Goal: Information Seeking & Learning: Compare options

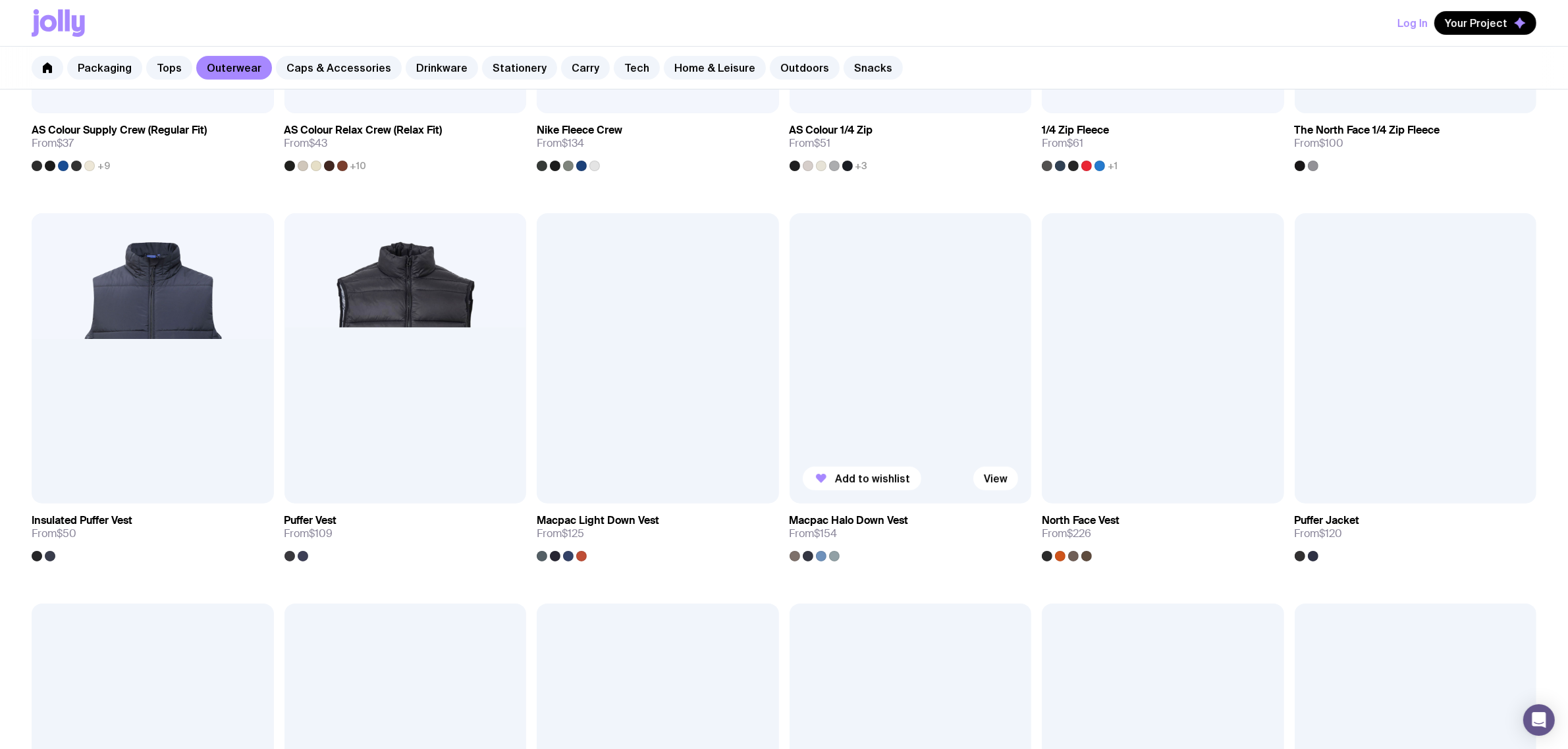
scroll to position [576, 0]
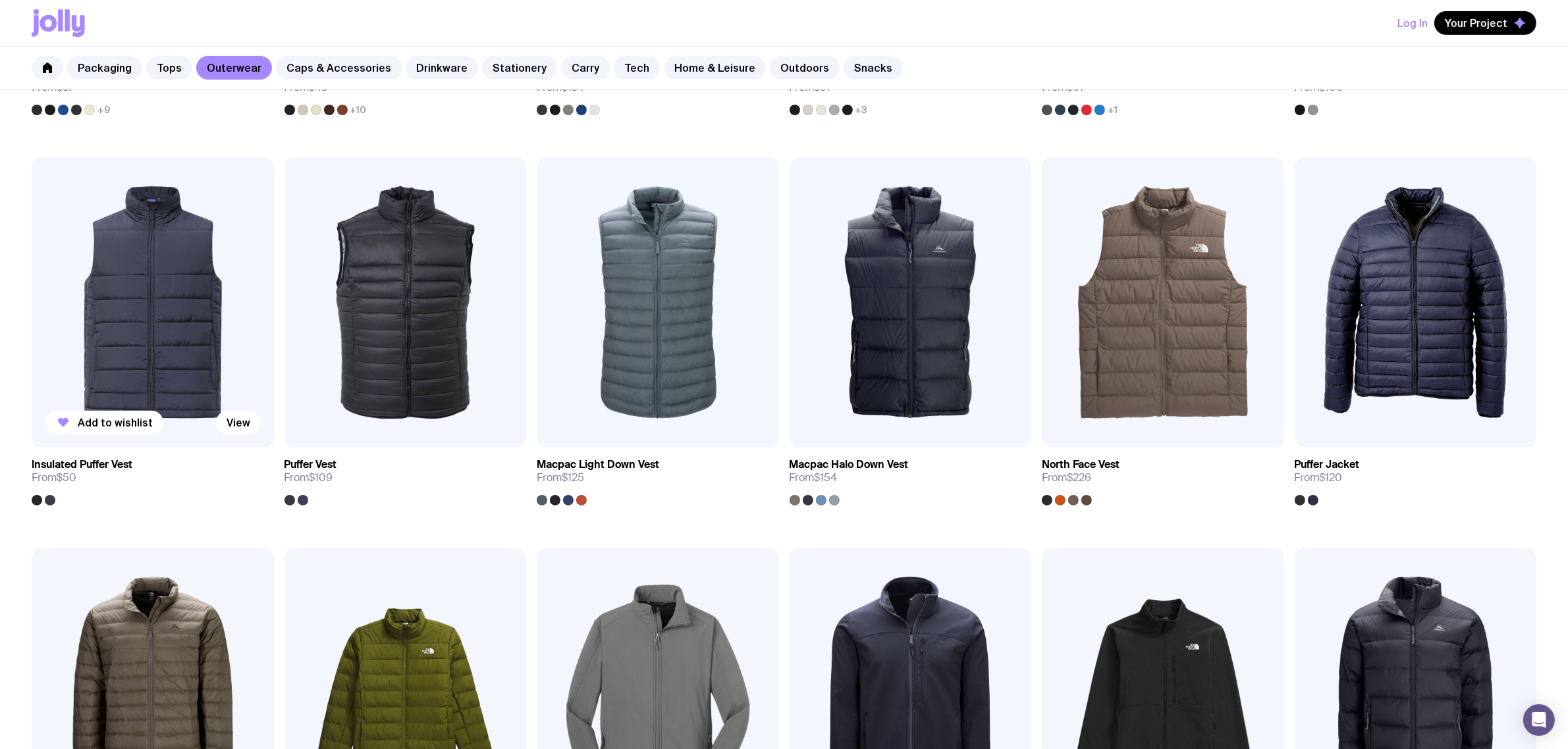
click at [155, 290] on img at bounding box center [153, 302] width 243 height 290
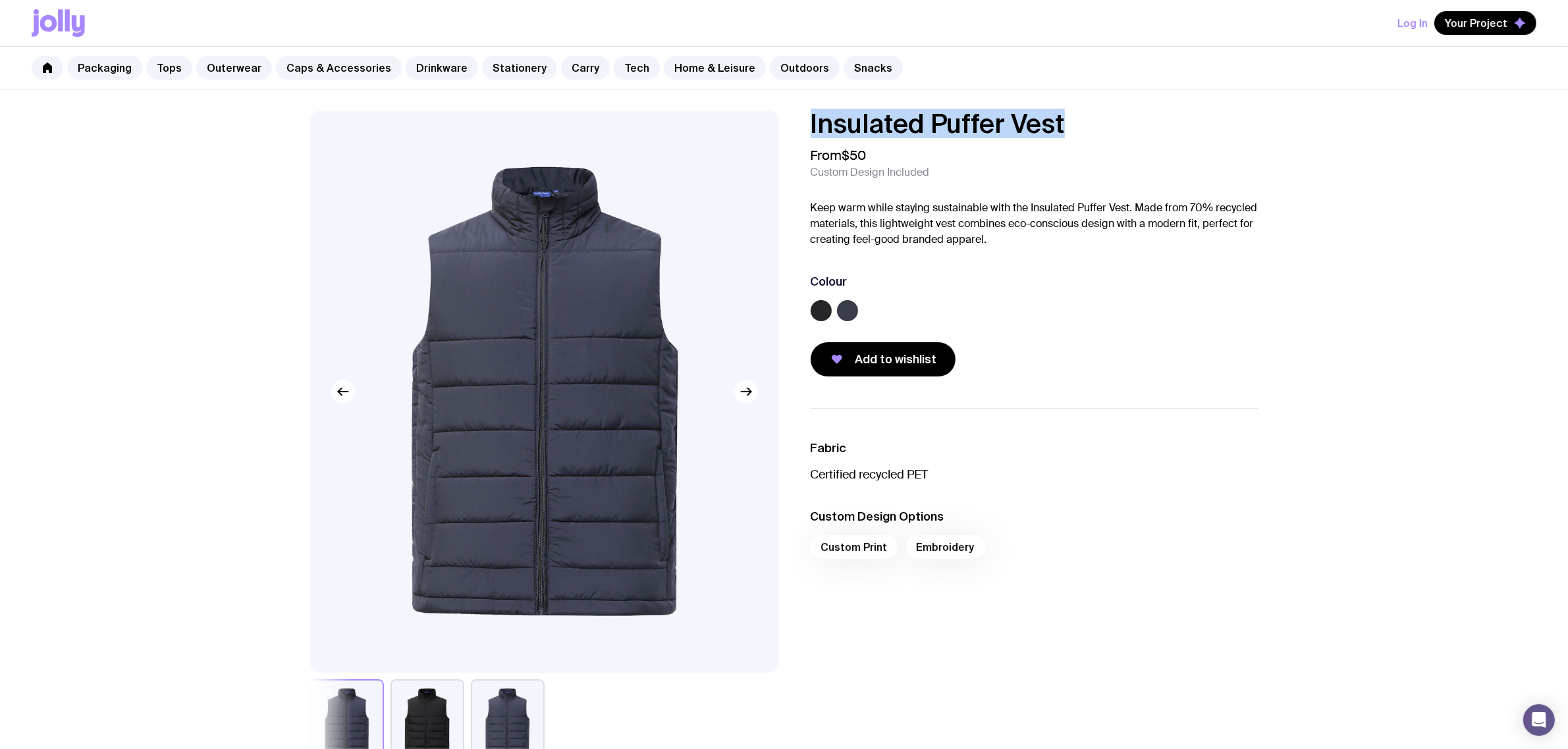
drag, startPoint x: 1087, startPoint y: 115, endPoint x: 723, endPoint y: 117, distance: 364.0
click at [721, 117] on div "Insulated Puffer Vest From $50 Custom Design Included Keep warm while staying s…" at bounding box center [784, 440] width 1012 height 661
copy h1 "Insulated Puffer Vest"
click at [972, 159] on div "From $50 Custom Design Included" at bounding box center [1034, 163] width 448 height 32
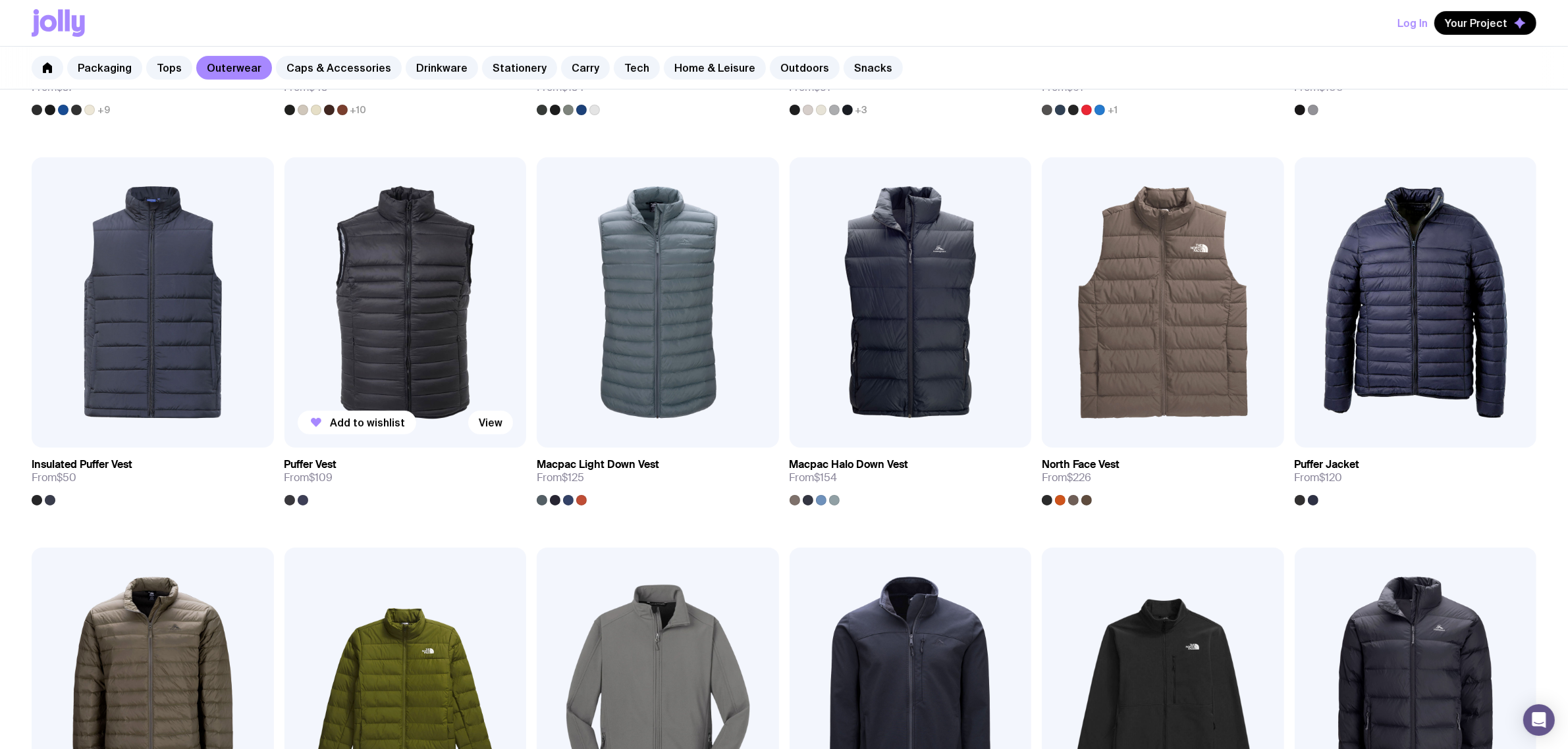
click at [407, 274] on img at bounding box center [405, 302] width 243 height 290
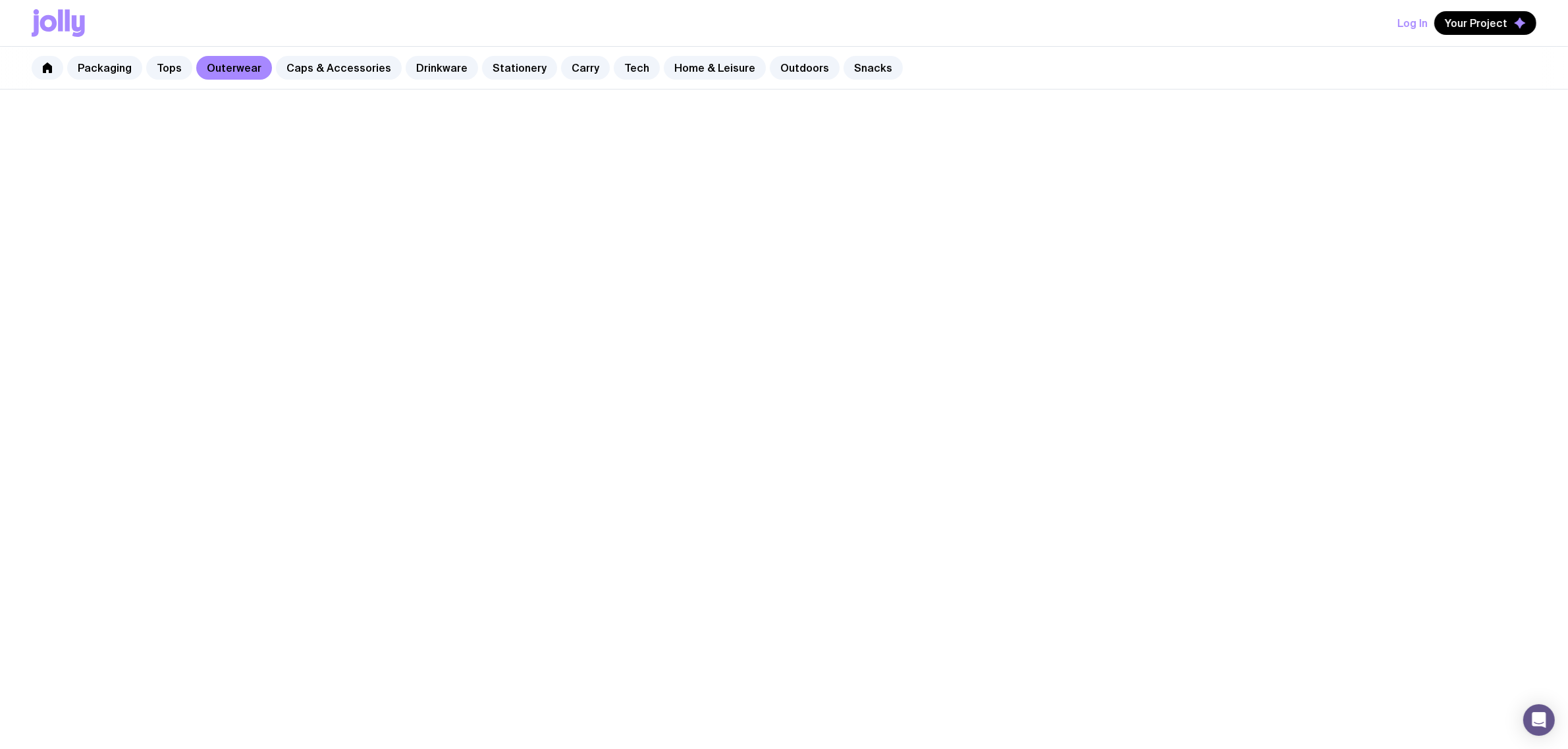
scroll to position [576, 0]
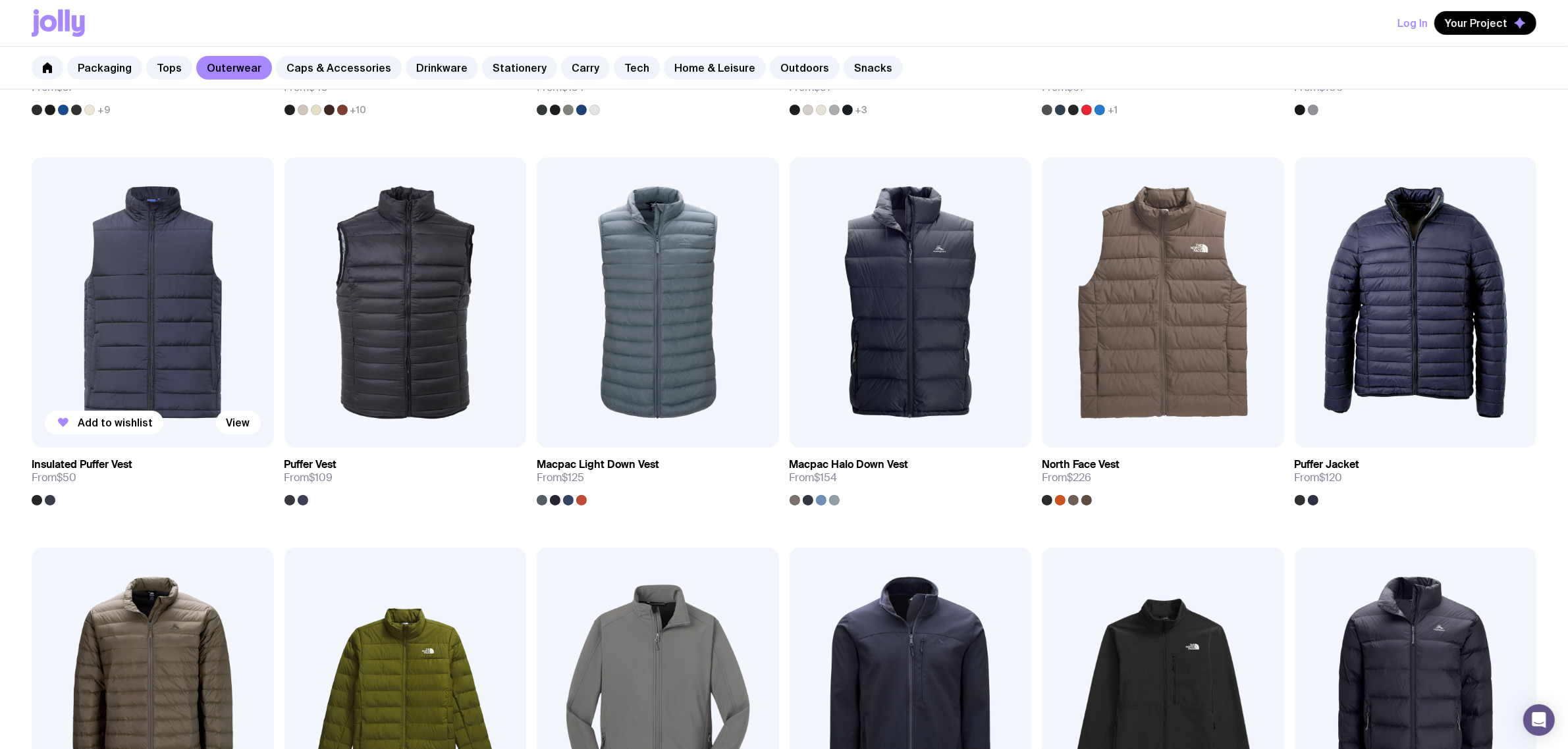
click at [172, 307] on img at bounding box center [153, 302] width 243 height 290
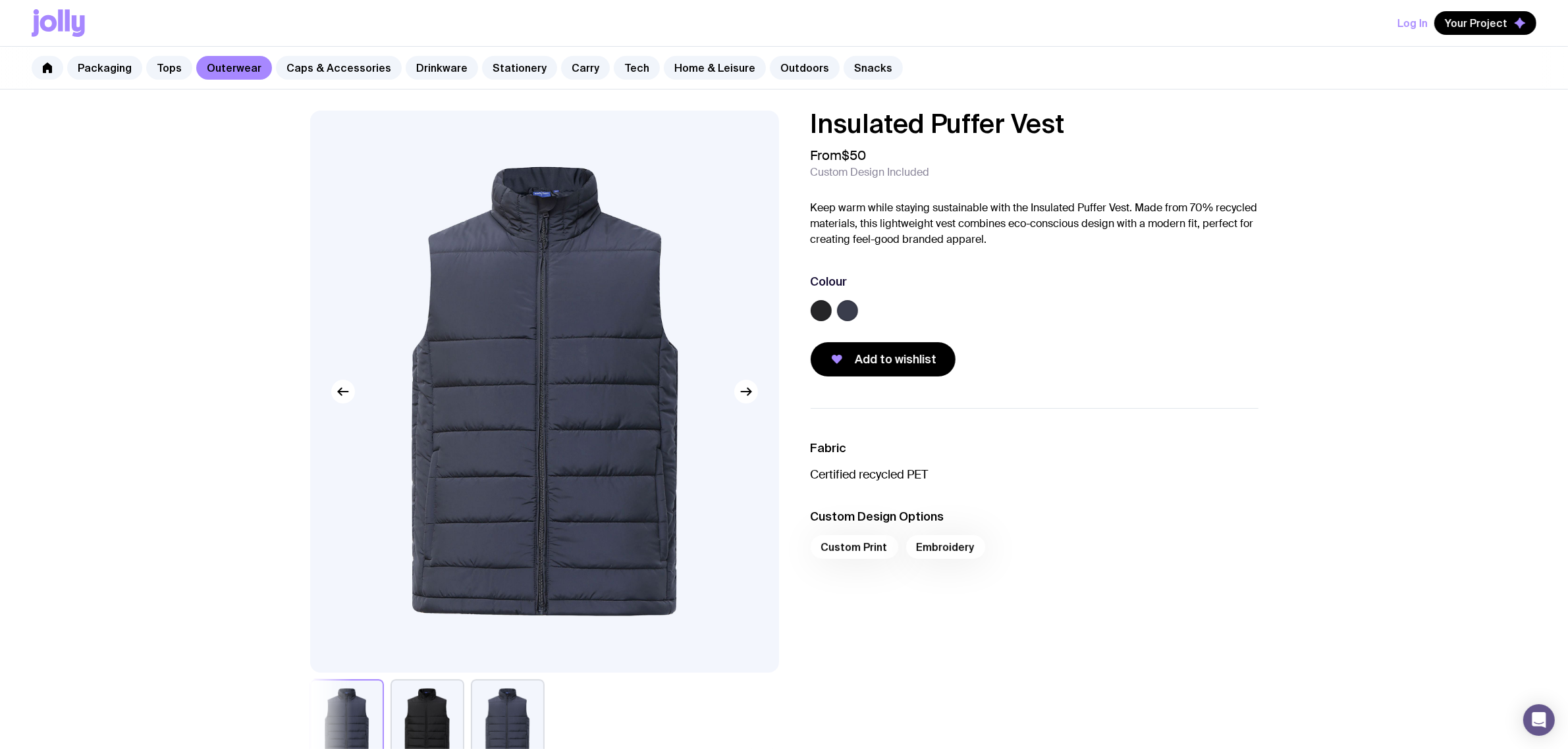
scroll to position [576, 0]
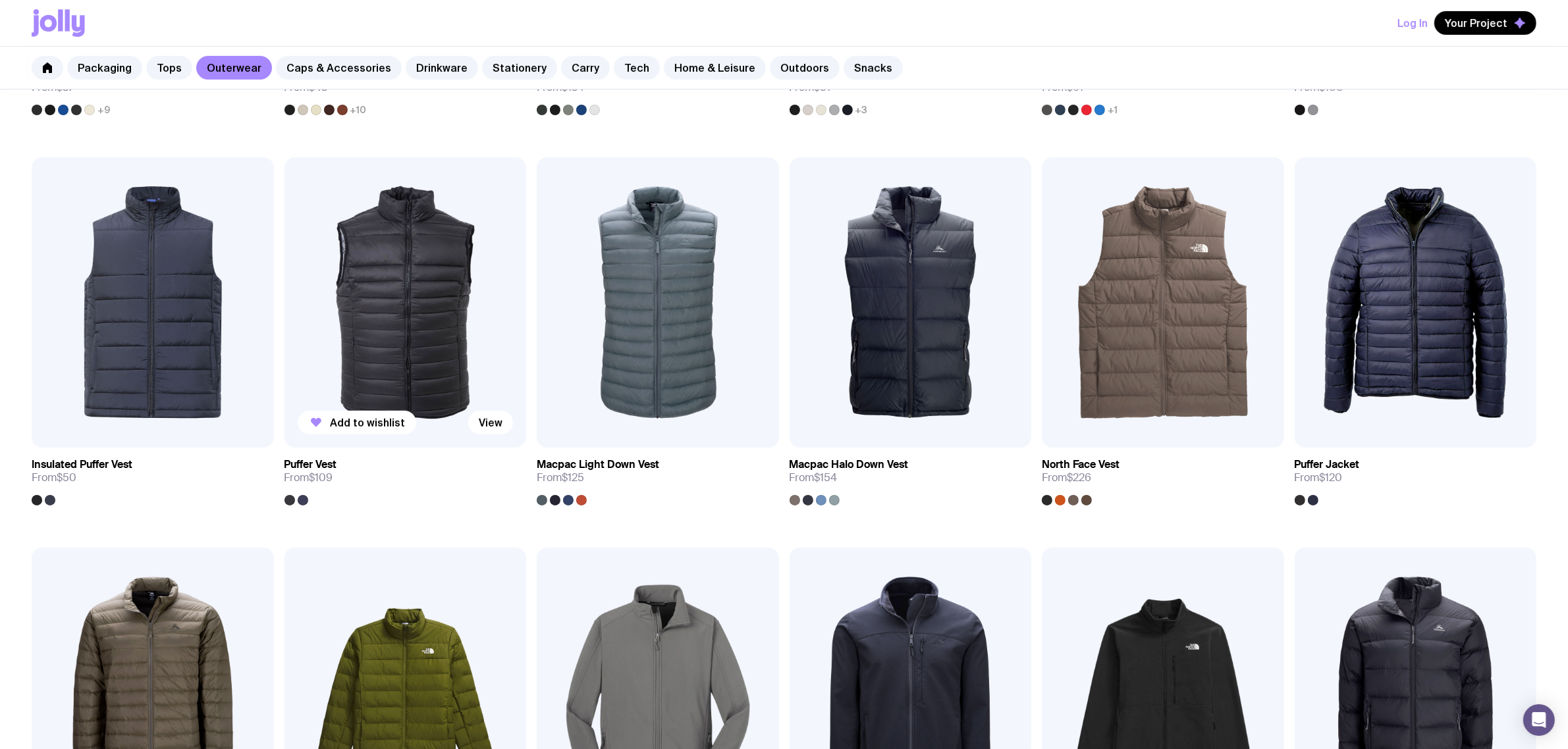
click at [409, 323] on img at bounding box center [405, 302] width 243 height 290
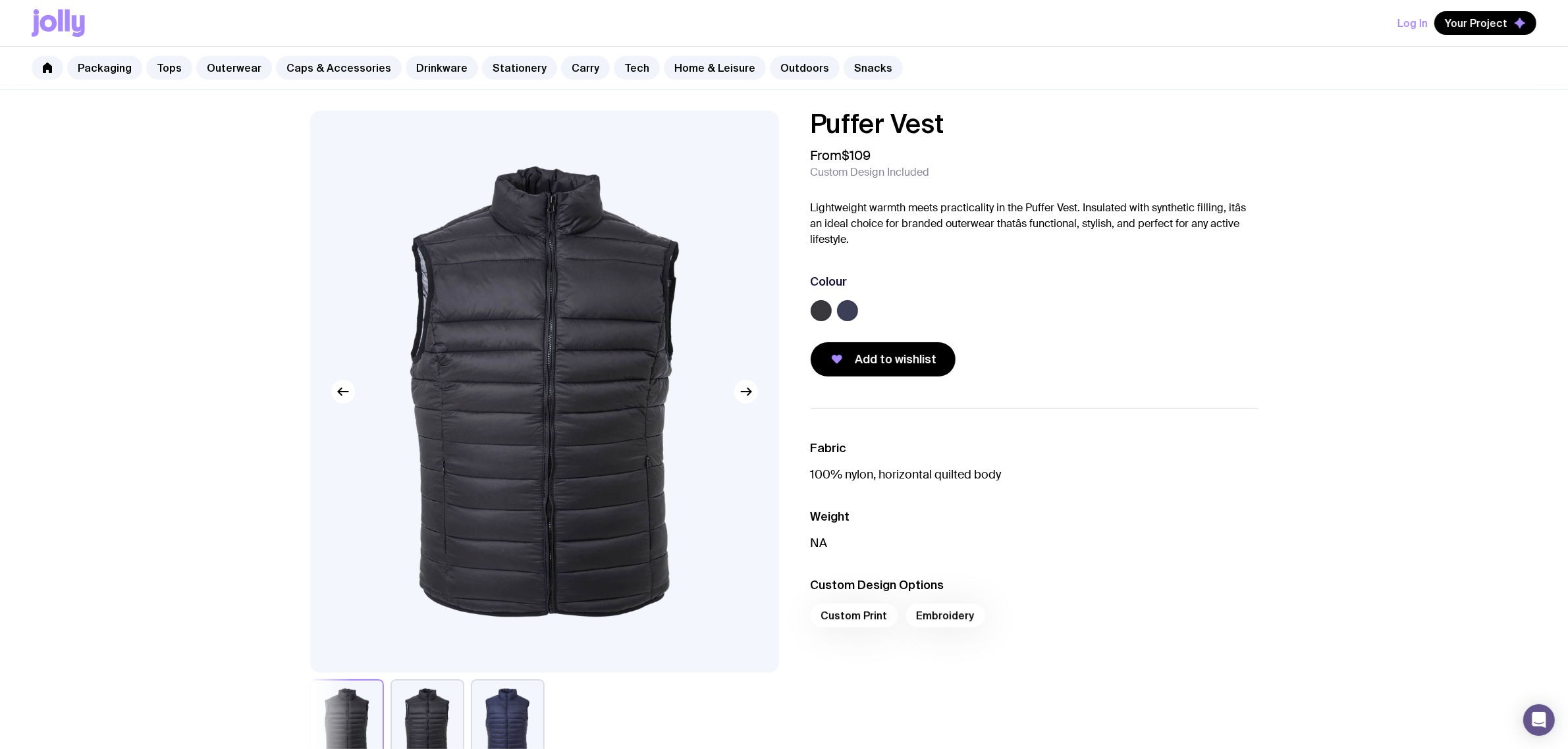
click at [972, 96] on div "Puffer Vest From $109 Custom Design Included Lightweight warmth meets practical…" at bounding box center [784, 682] width 1568 height 1185
drag, startPoint x: 969, startPoint y: 122, endPoint x: 765, endPoint y: 123, distance: 204.0
click at [765, 123] on div "Puffer Vest From $109 Custom Design Included Lightweight warmth meets practical…" at bounding box center [784, 440] width 1012 height 661
copy h1 "Puffer Vest"
click at [1075, 238] on p "Lightweight warmth meets practicality in the Puffer Vest. Insulated with synthe…" at bounding box center [1034, 224] width 448 height 47
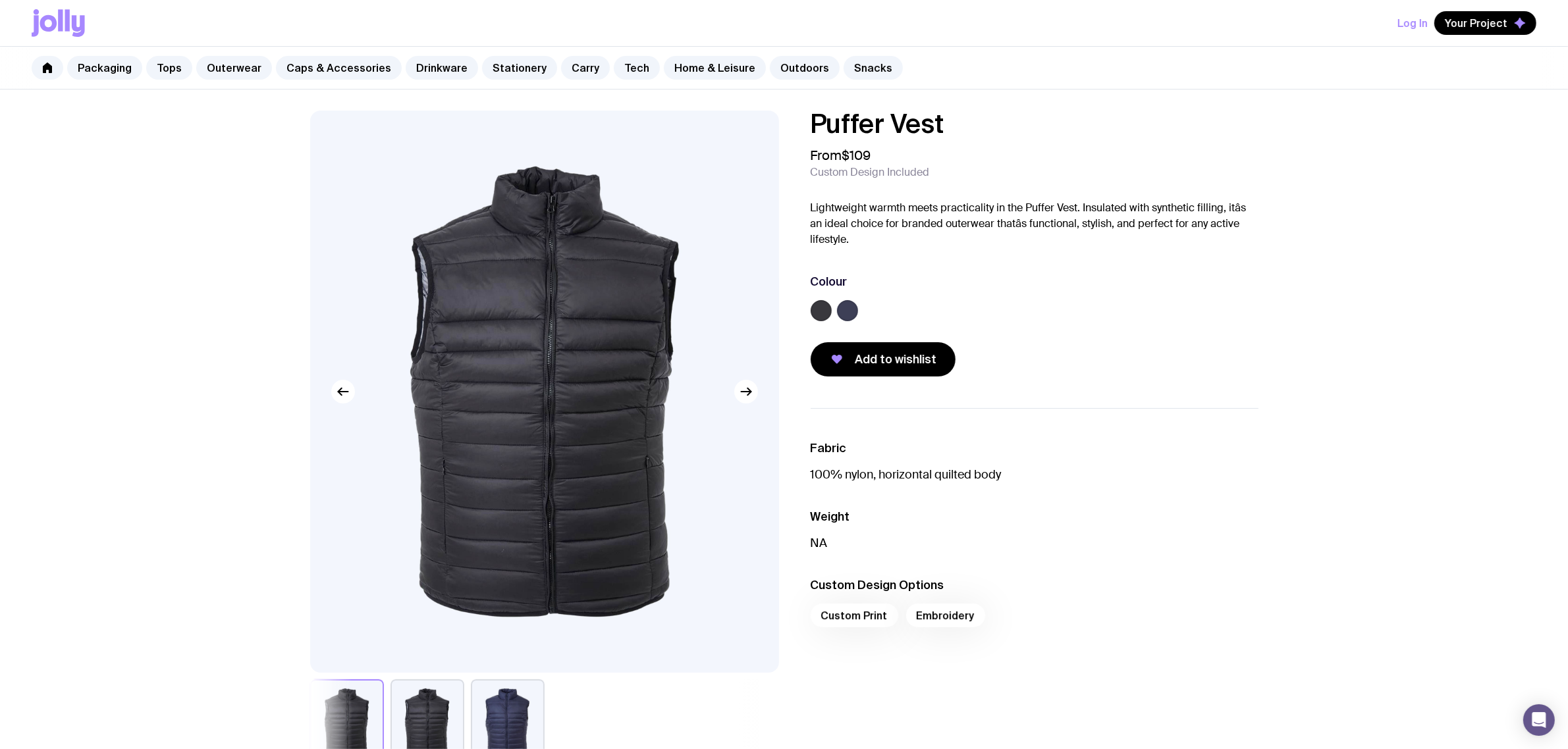
click at [999, 146] on div "Puffer Vest From $109 Custom Design Included Lightweight warmth meets practical…" at bounding box center [1034, 243] width 448 height 266
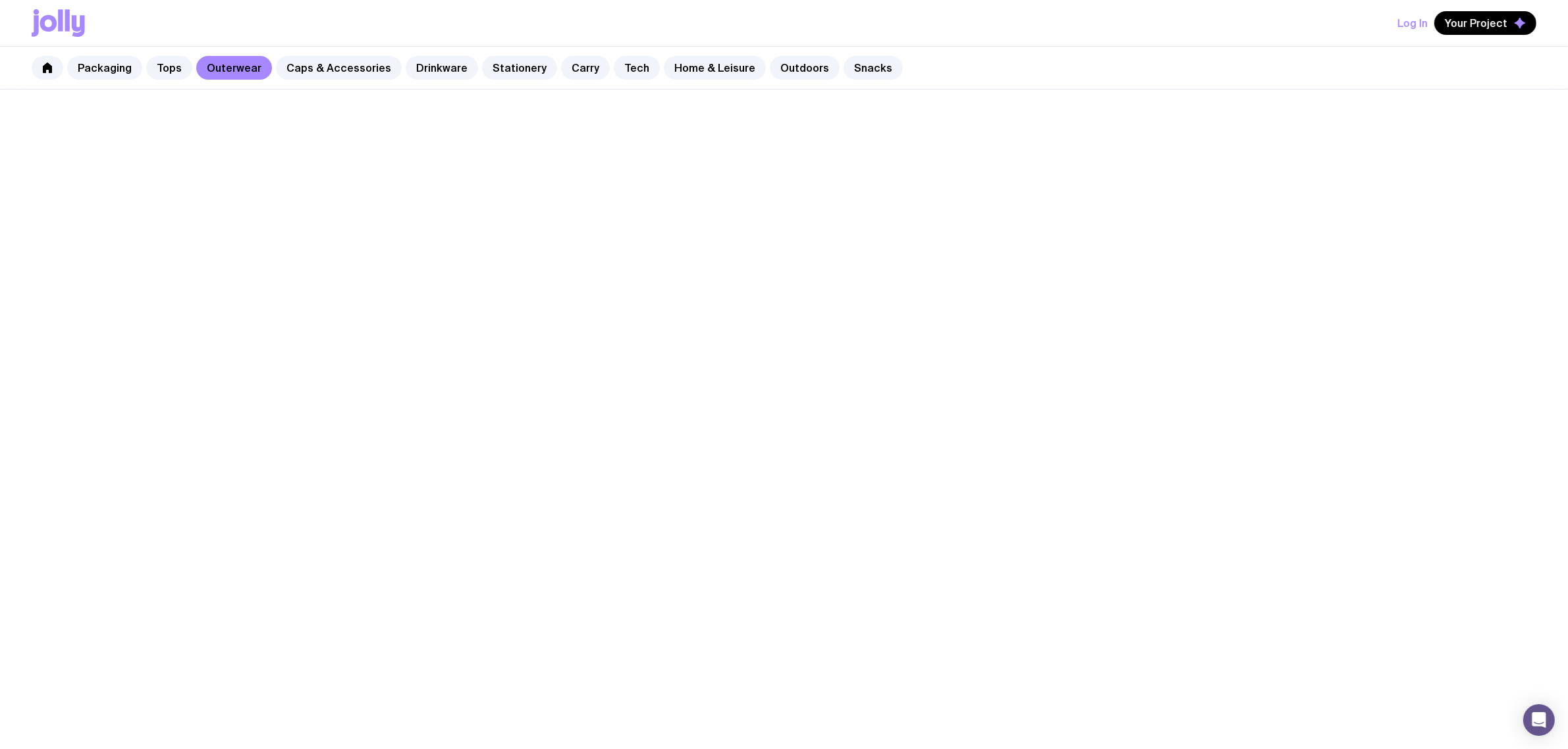
scroll to position [576, 0]
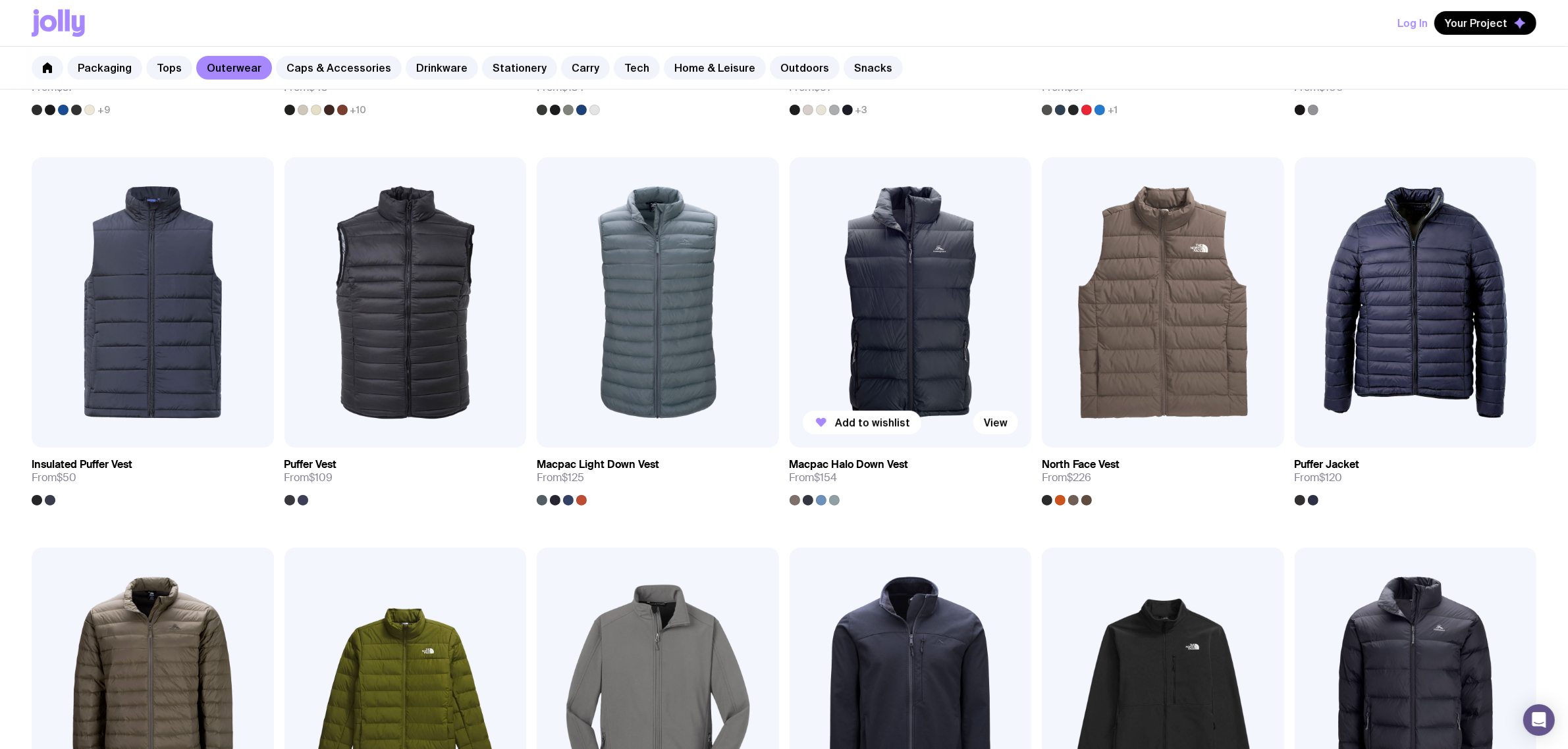
click at [919, 298] on img at bounding box center [910, 302] width 243 height 290
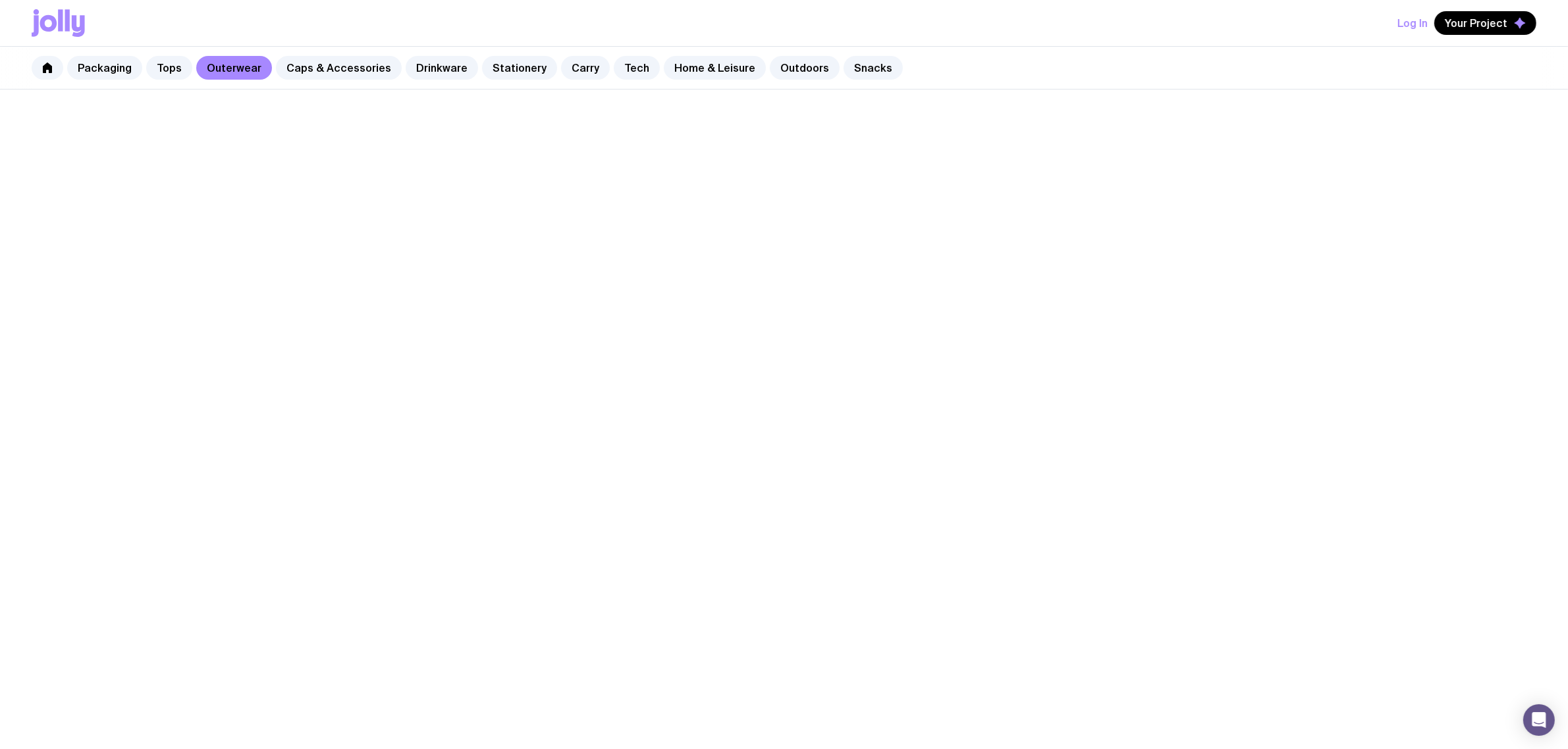
scroll to position [576, 0]
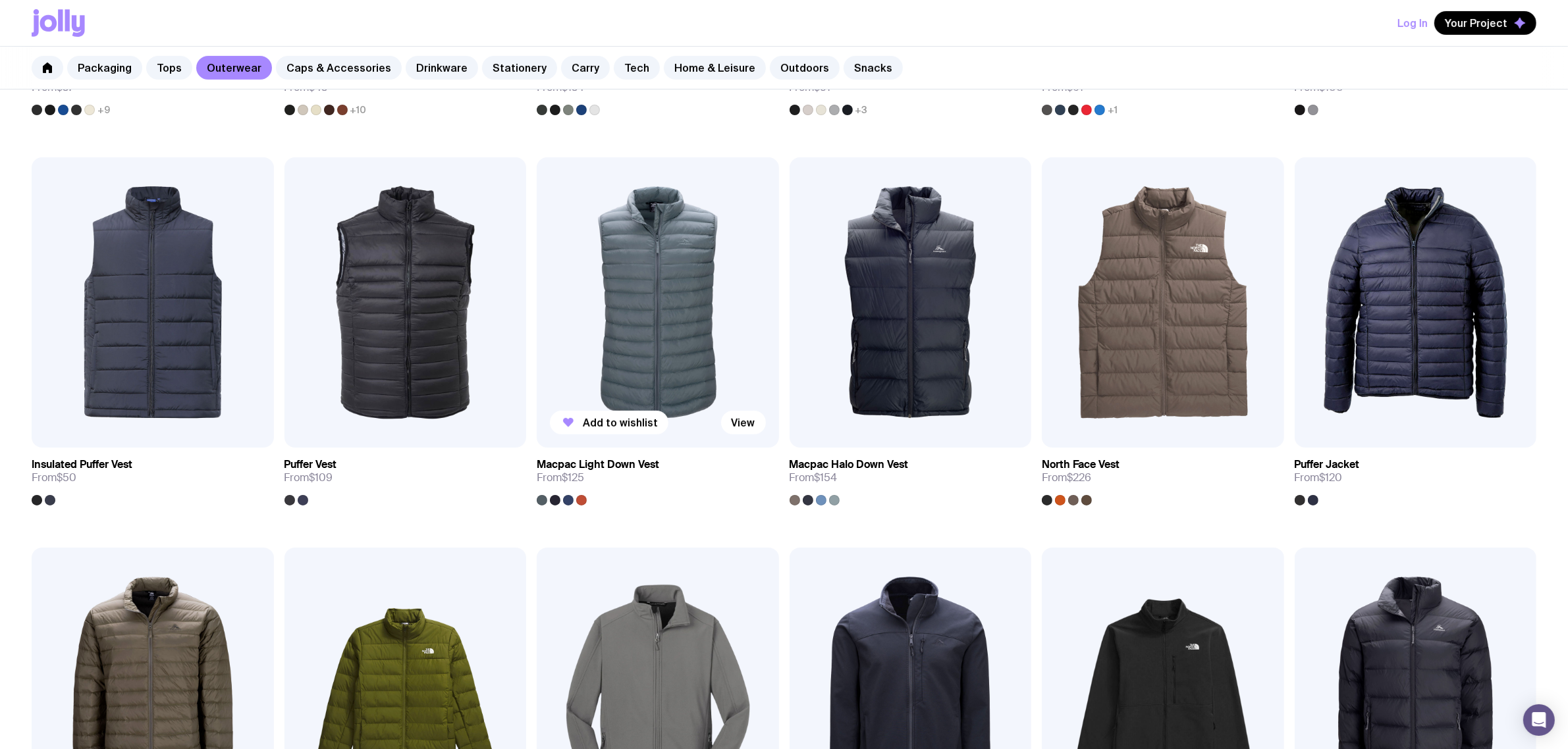
click at [644, 290] on img at bounding box center [658, 302] width 243 height 290
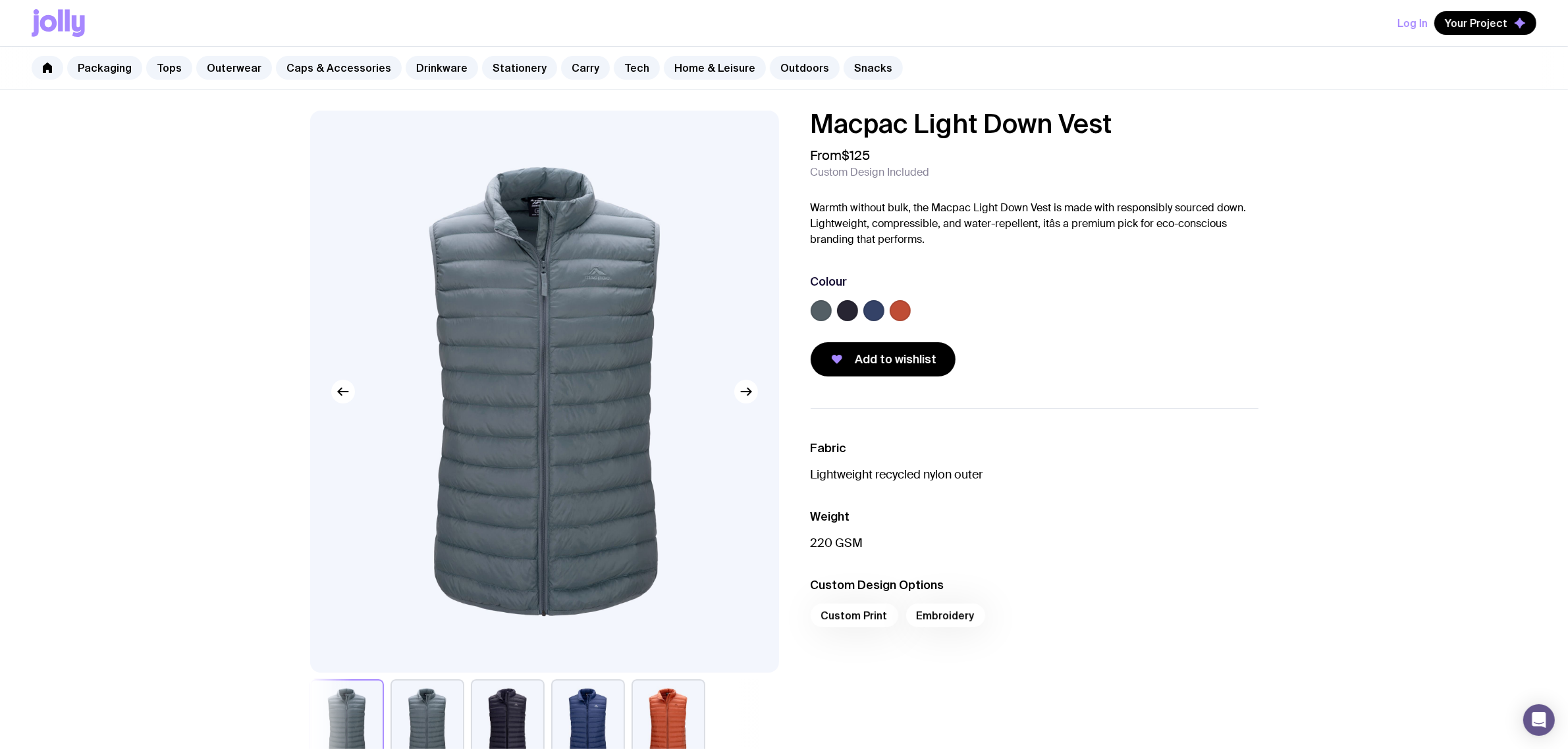
click at [1113, 127] on h1 "Macpac Light Down Vest" at bounding box center [1034, 123] width 448 height 26
drag, startPoint x: 1118, startPoint y: 128, endPoint x: 834, endPoint y: 141, distance: 284.3
click at [834, 141] on div "Macpac Light Down Vest From $125 Custom Design Included Warmth without bulk, th…" at bounding box center [1034, 243] width 448 height 266
click at [815, 126] on h1 "Macpac Light Down Vest" at bounding box center [1034, 123] width 448 height 26
drag, startPoint x: 914, startPoint y: 120, endPoint x: 1088, endPoint y: 128, distance: 174.2
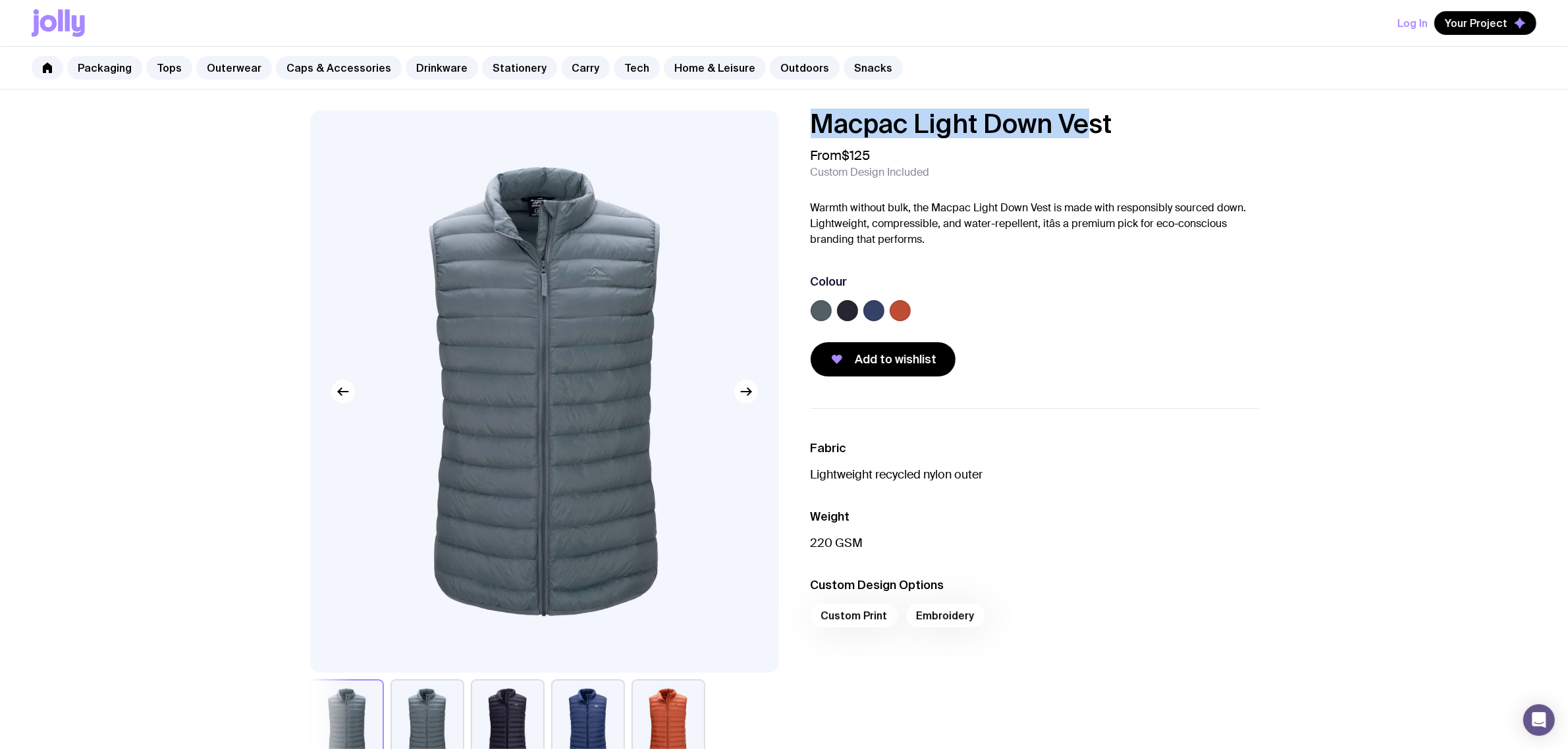
click at [1088, 128] on h1 "Macpac Light Down Vest" at bounding box center [1034, 123] width 448 height 26
click at [1131, 119] on h1 "Macpac Light Down Vest" at bounding box center [1034, 123] width 448 height 26
drag, startPoint x: 958, startPoint y: 120, endPoint x: 782, endPoint y: 122, distance: 176.0
click at [782, 122] on div "Macpac Light Down Vest From $125 Custom Design Included Warmth without bulk, th…" at bounding box center [784, 440] width 1012 height 661
copy h1 "Macpac Light Down Vest"
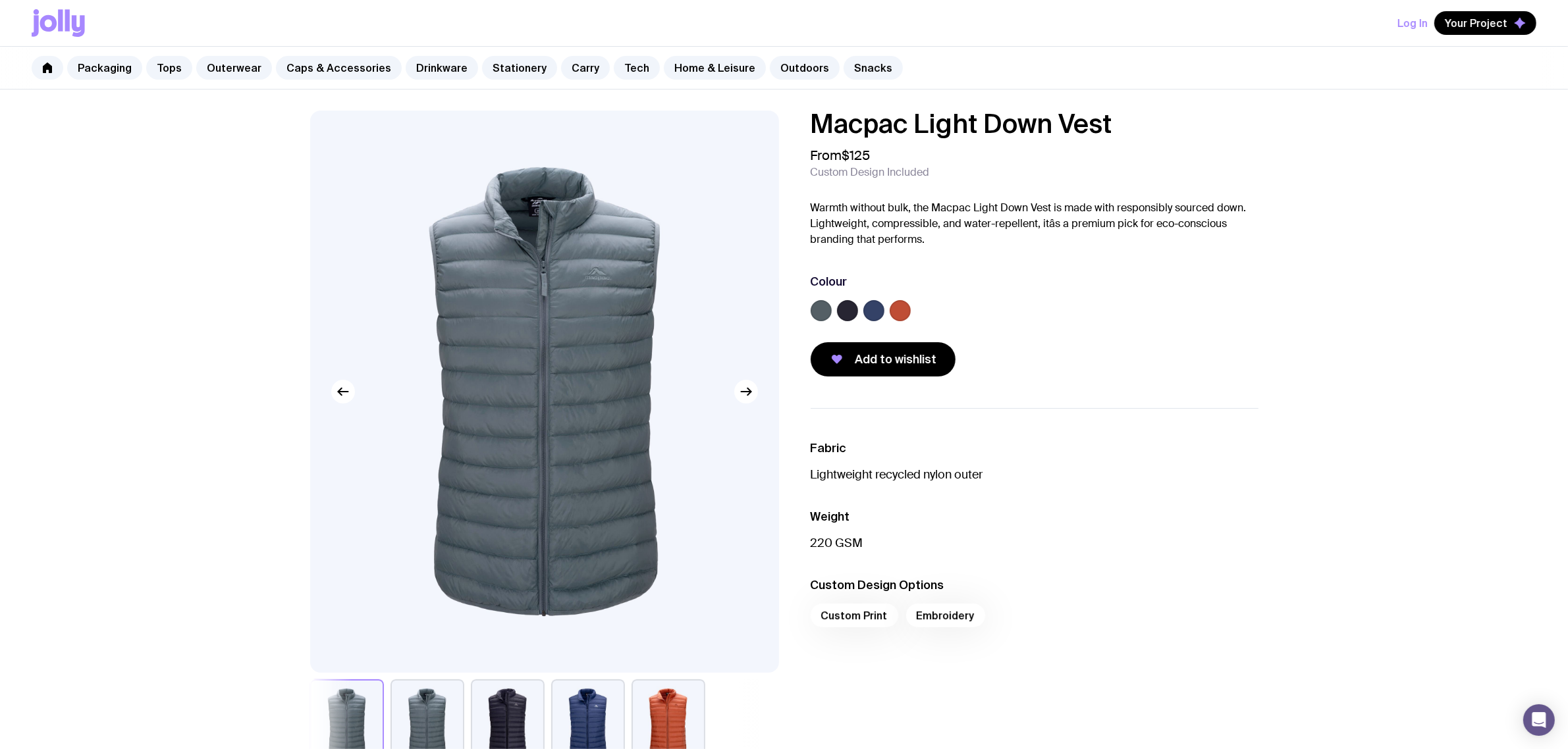
click at [1358, 225] on div "Macpac Light Down Vest From $125 Custom Design Included Warmth without bulk, th…" at bounding box center [784, 682] width 1568 height 1185
